Goal: Navigation & Orientation: Go to known website

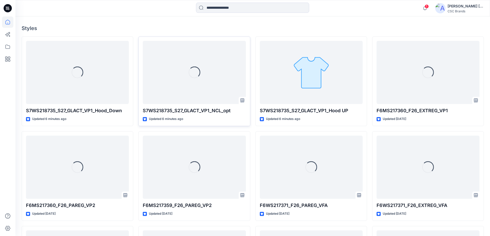
scroll to position [129, 0]
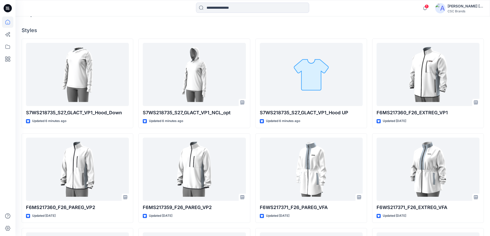
scroll to position [129, 0]
